Goal: Information Seeking & Learning: Learn about a topic

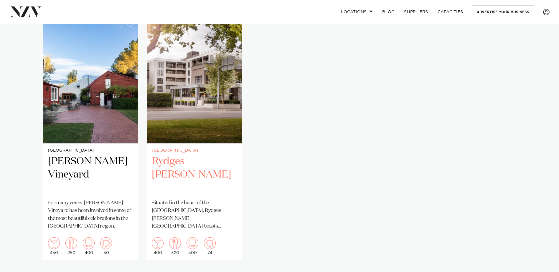
scroll to position [412, 0]
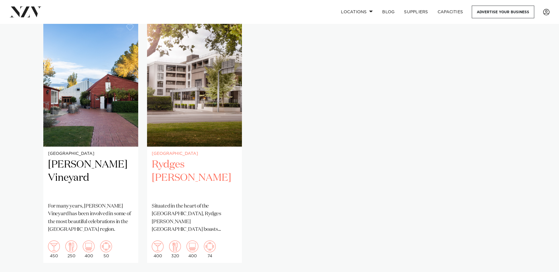
click at [209, 166] on h2 "Rydges [PERSON_NAME]" at bounding box center [194, 178] width 85 height 40
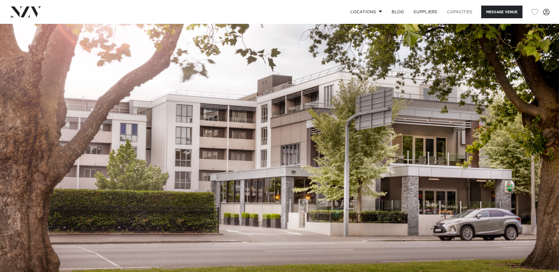
click at [455, 14] on link "Capacities" at bounding box center [459, 12] width 35 height 13
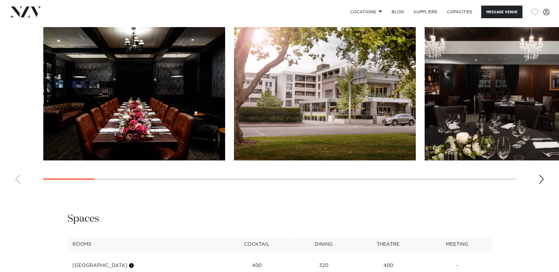
scroll to position [884, 0]
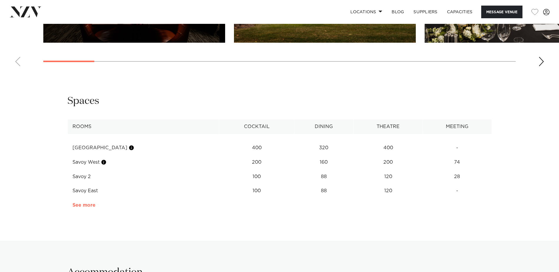
click at [82, 203] on link "See more" at bounding box center [95, 205] width 46 height 5
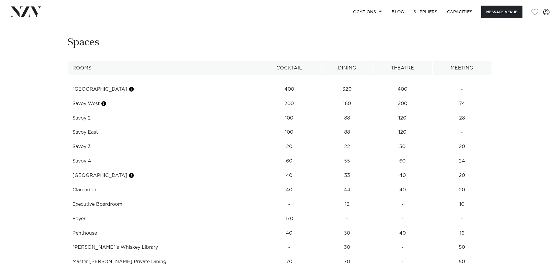
scroll to position [943, 0]
click at [88, 168] on td "Windsor" at bounding box center [161, 175] width 189 height 14
click at [95, 183] on td "Clarendon" at bounding box center [161, 190] width 189 height 14
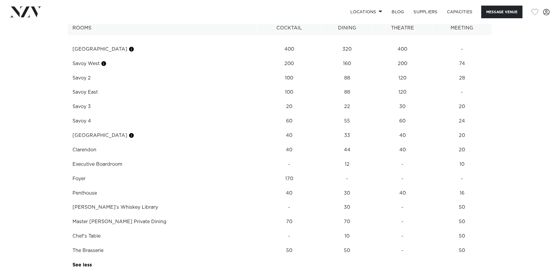
scroll to position [972, 0]
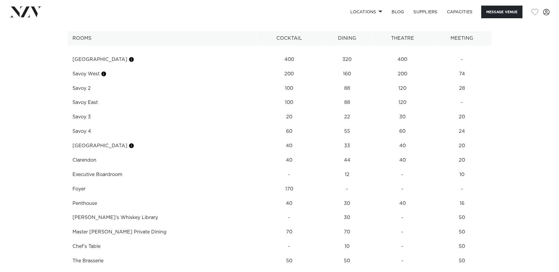
drag, startPoint x: 84, startPoint y: 196, endPoint x: 469, endPoint y: 190, distance: 384.8
click at [469, 196] on tr "Penthouse 40 30 40 16" at bounding box center [279, 203] width 424 height 14
click at [77, 196] on td "Penthouse" at bounding box center [161, 203] width 189 height 14
drag, startPoint x: 75, startPoint y: 179, endPoint x: 146, endPoint y: 182, distance: 71.1
click at [146, 182] on td "Foyer" at bounding box center [161, 189] width 189 height 14
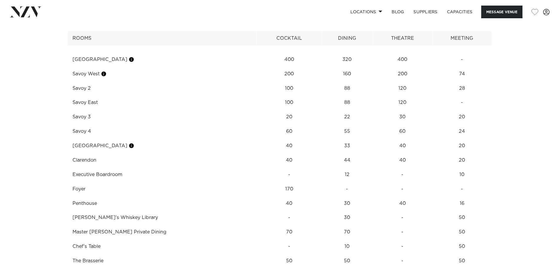
drag, startPoint x: 73, startPoint y: 164, endPoint x: 113, endPoint y: 163, distance: 40.4
click at [113, 168] on td "Executive Boardroom" at bounding box center [161, 175] width 189 height 14
drag, startPoint x: 113, startPoint y: 163, endPoint x: 104, endPoint y: 151, distance: 15.4
click at [104, 153] on td "Clarendon" at bounding box center [161, 160] width 189 height 14
drag, startPoint x: 104, startPoint y: 151, endPoint x: 89, endPoint y: 153, distance: 15.7
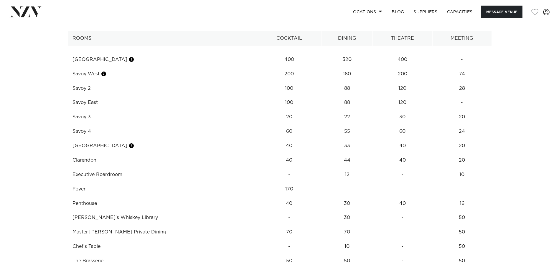
click at [89, 153] on td "Clarendon" at bounding box center [161, 160] width 189 height 14
drag, startPoint x: 72, startPoint y: 134, endPoint x: 131, endPoint y: 132, distance: 59.5
click at [131, 139] on td "Windsor" at bounding box center [161, 146] width 189 height 14
drag, startPoint x: 131, startPoint y: 132, endPoint x: 125, endPoint y: 146, distance: 14.9
click at [125, 153] on td "Clarendon" at bounding box center [161, 160] width 189 height 14
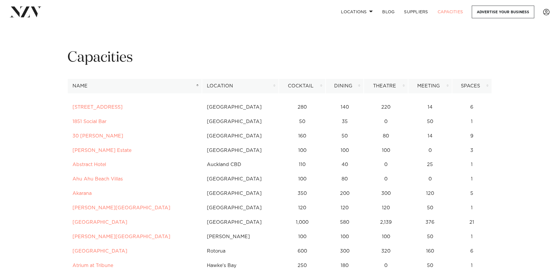
click at [223, 83] on th "Location" at bounding box center [240, 86] width 77 height 14
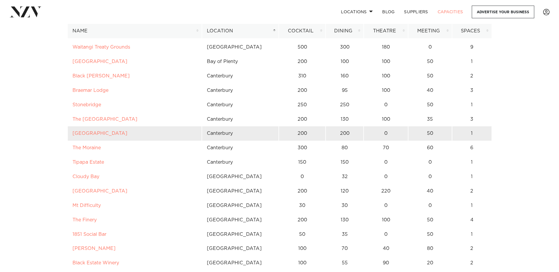
scroll to position [1885, 0]
